Goal: Navigation & Orientation: Find specific page/section

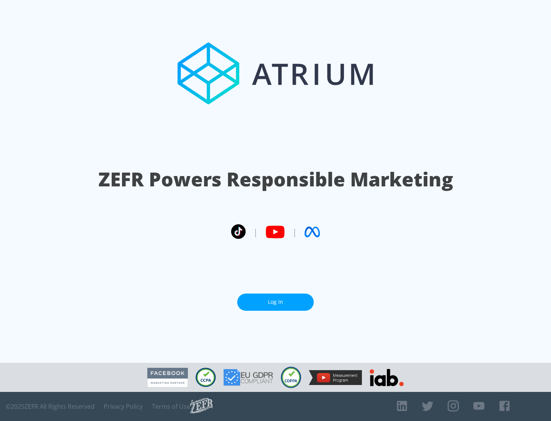
click at [275, 302] on link "Log In" at bounding box center [275, 301] width 76 height 17
